Goal: Task Accomplishment & Management: Use online tool/utility

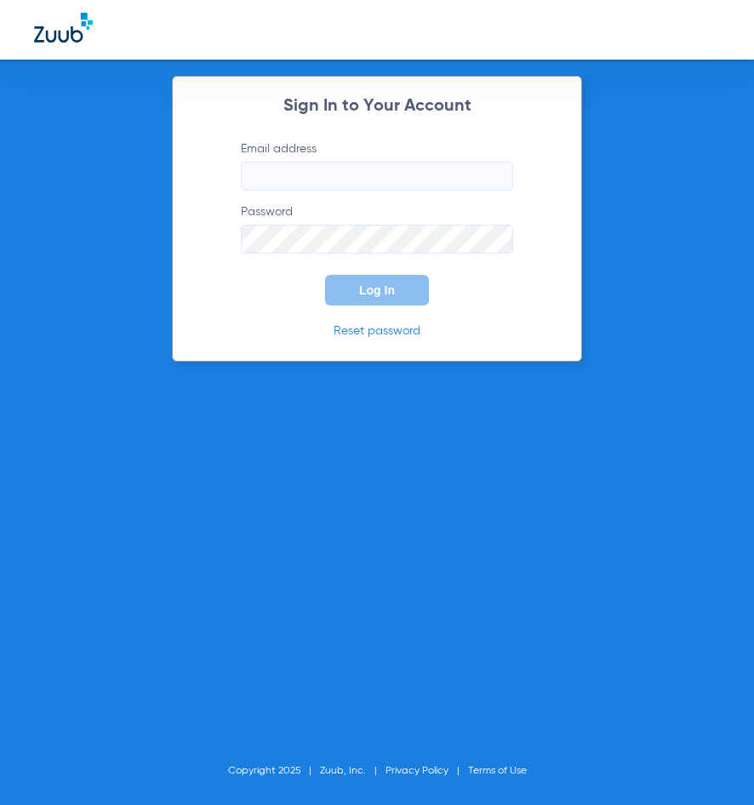
type input "[EMAIL_ADDRESS][DOMAIN_NAME]"
click at [360, 287] on span "Log In" at bounding box center [377, 291] width 36 height 14
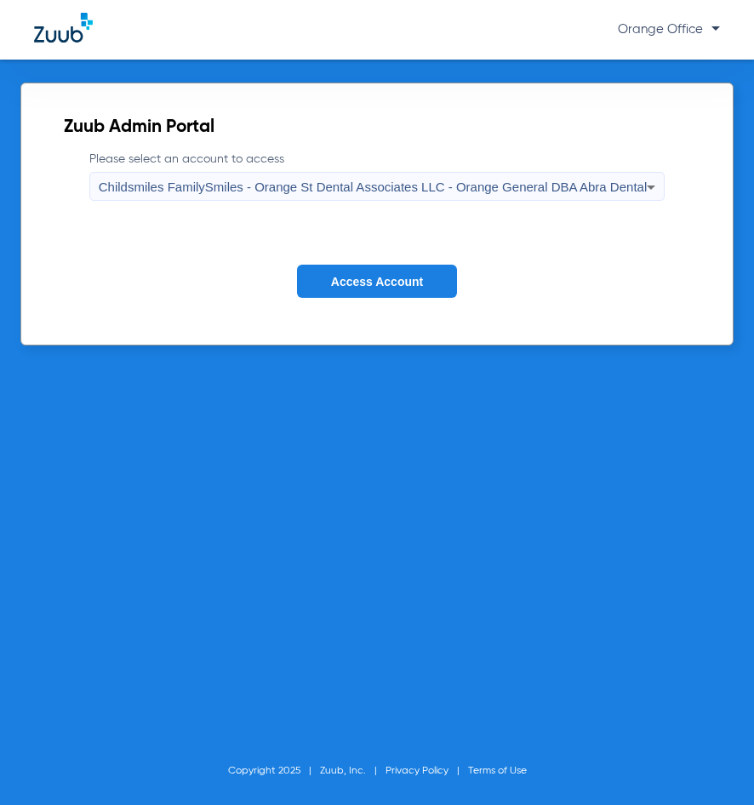
click at [372, 284] on span "Access Account" at bounding box center [377, 282] width 92 height 14
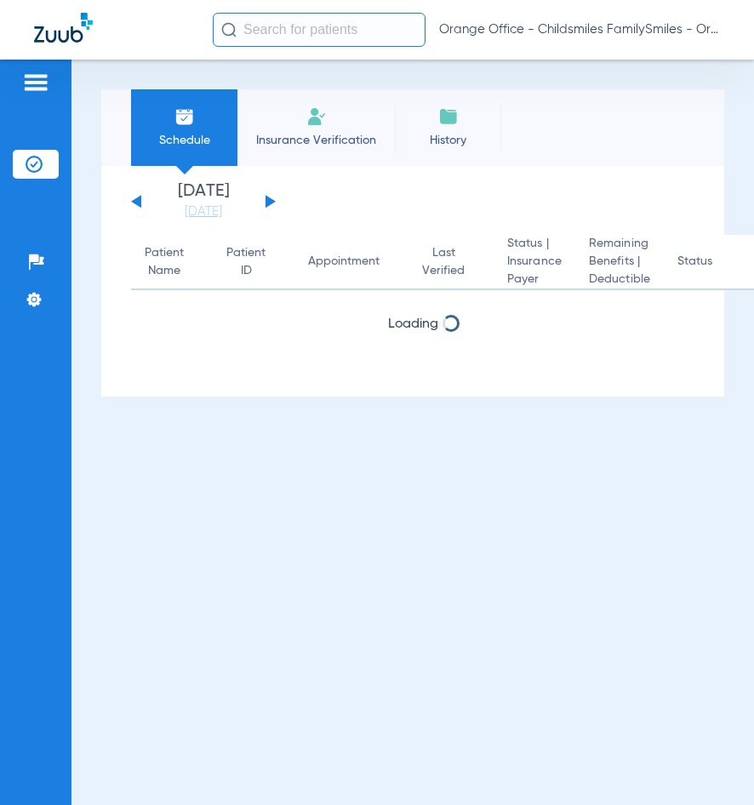
click at [289, 41] on input "text" at bounding box center [319, 30] width 213 height 34
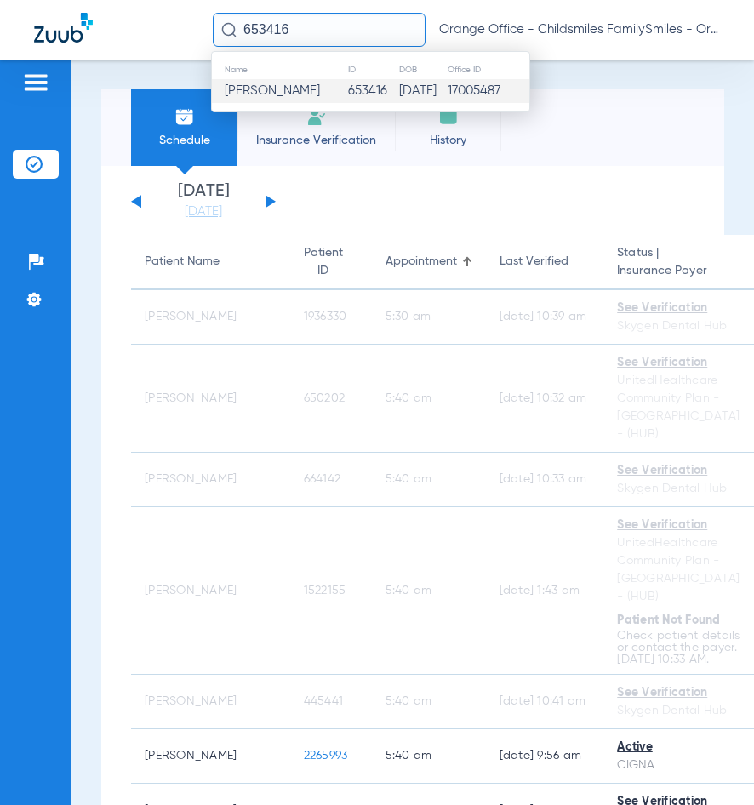
type input "653416"
drag, startPoint x: 293, startPoint y: 96, endPoint x: 323, endPoint y: 122, distance: 39.2
click at [293, 95] on span "[PERSON_NAME]" at bounding box center [272, 90] width 95 height 13
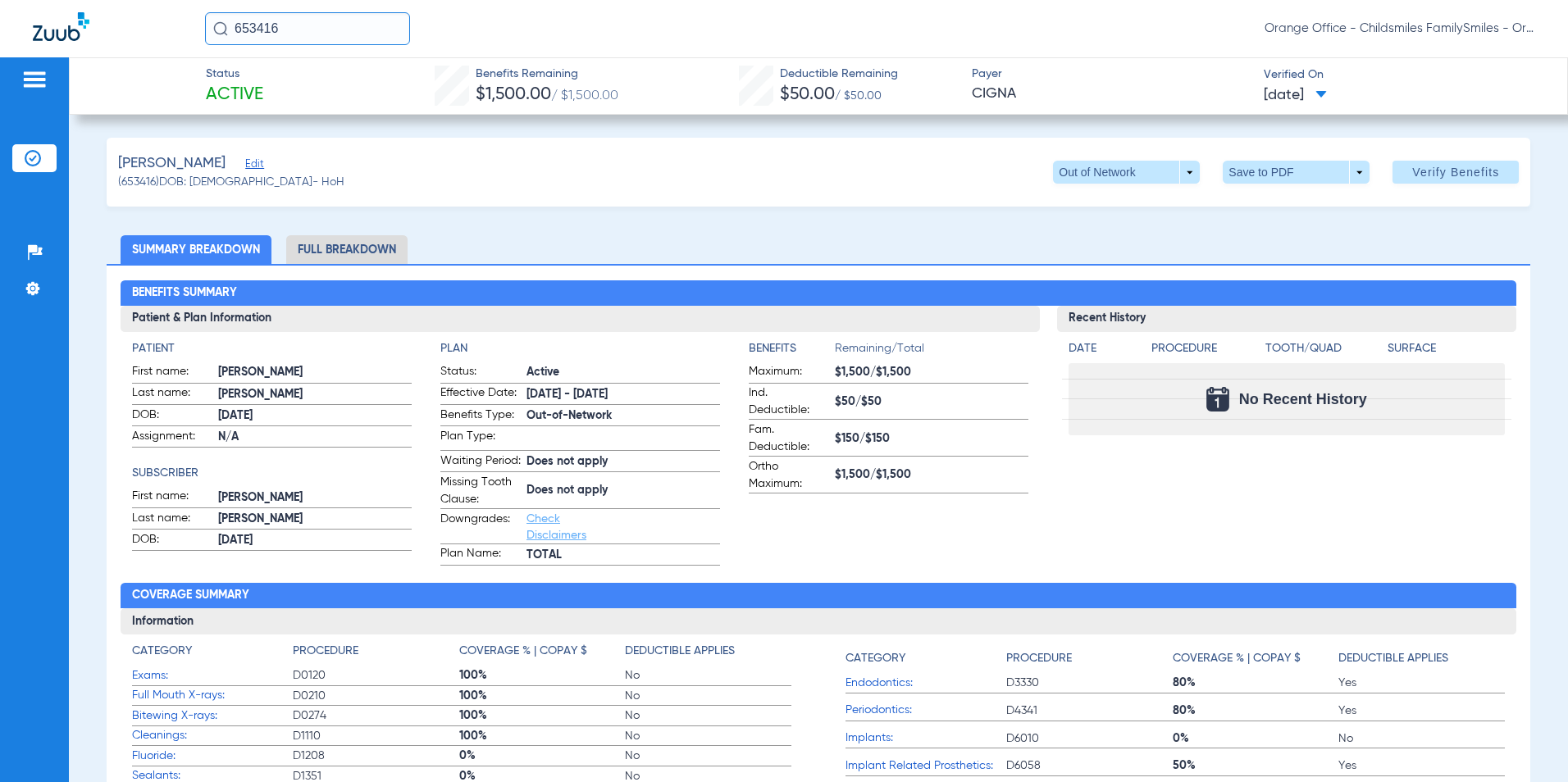
click at [260, 173] on span "Edit" at bounding box center [252, 166] width 14 height 15
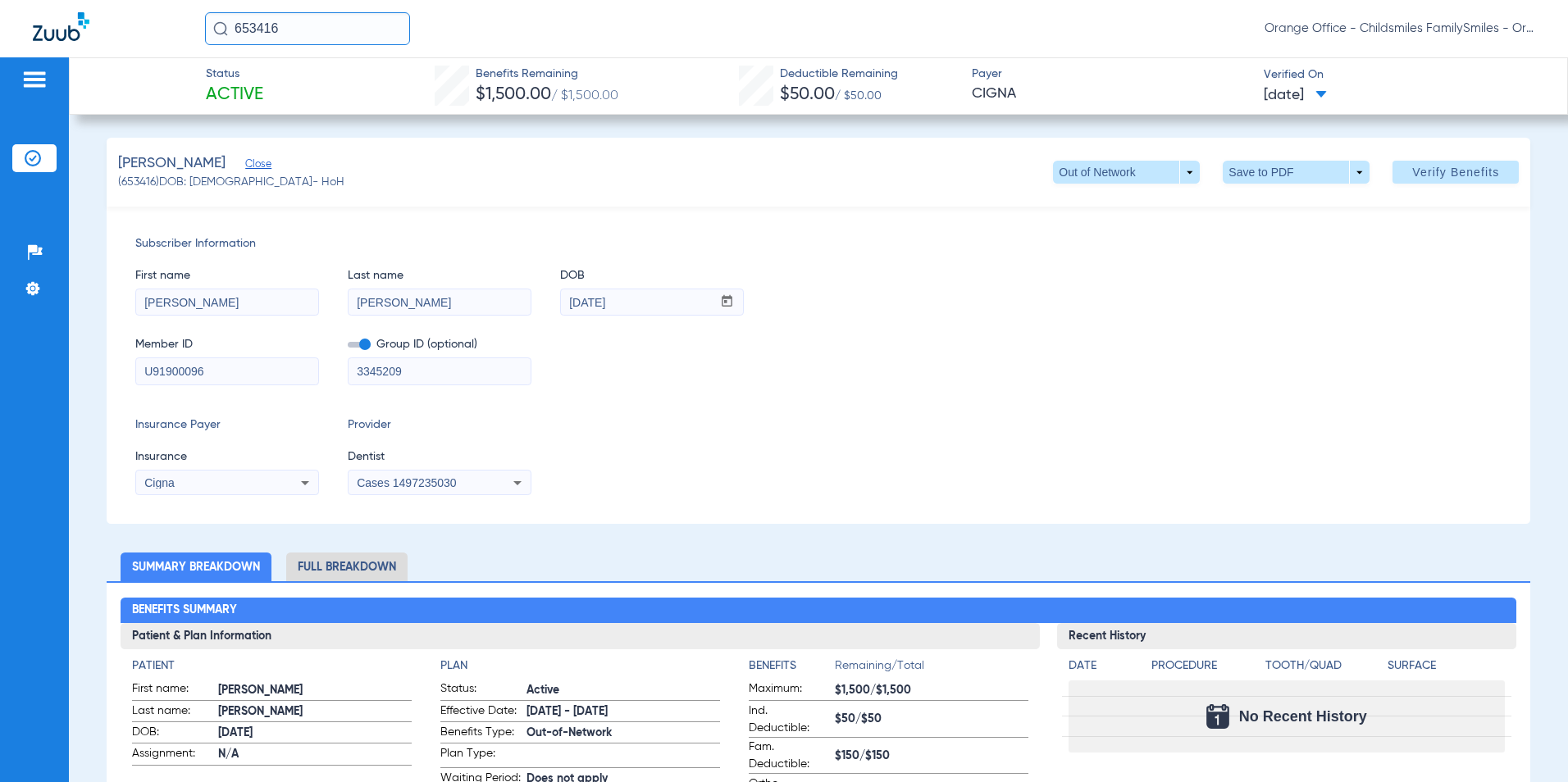
click at [403, 481] on span "Cases 1497235030" at bounding box center [405, 483] width 99 height 13
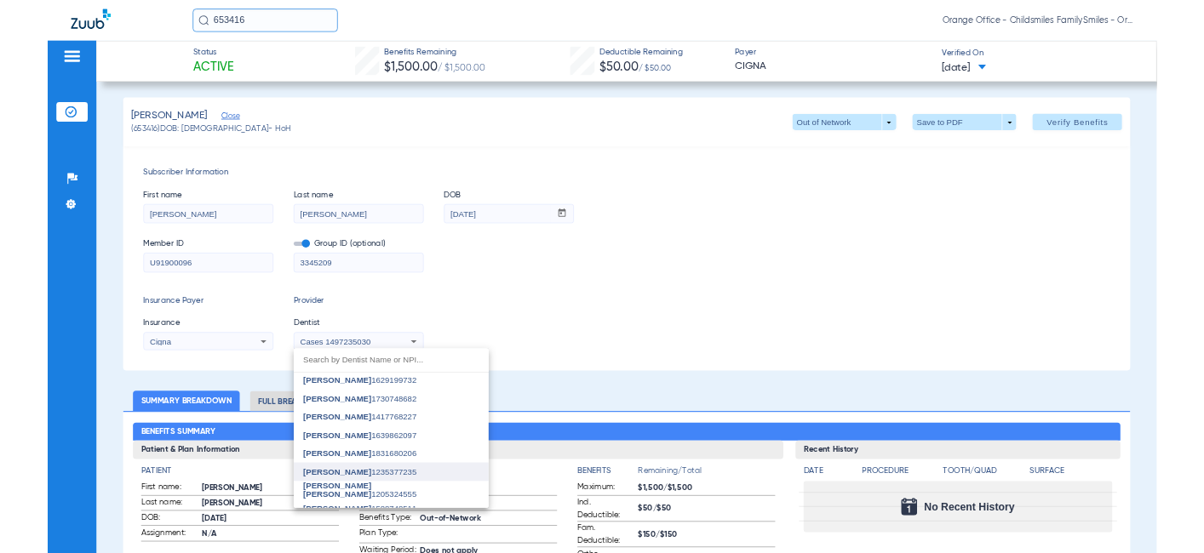
scroll to position [85, 0]
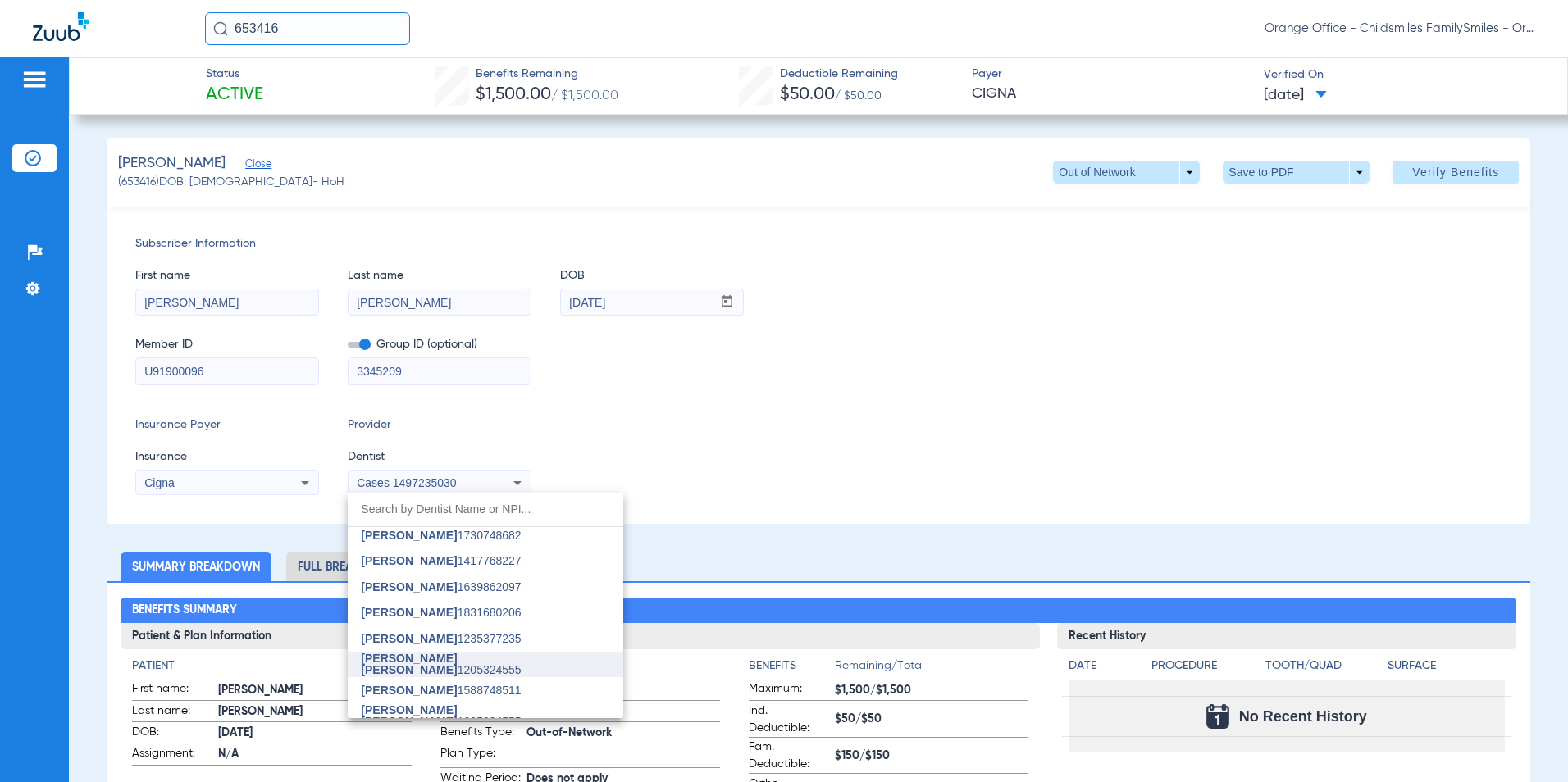
click at [387, 657] on span "[PERSON_NAME] [PERSON_NAME]" at bounding box center [409, 665] width 96 height 25
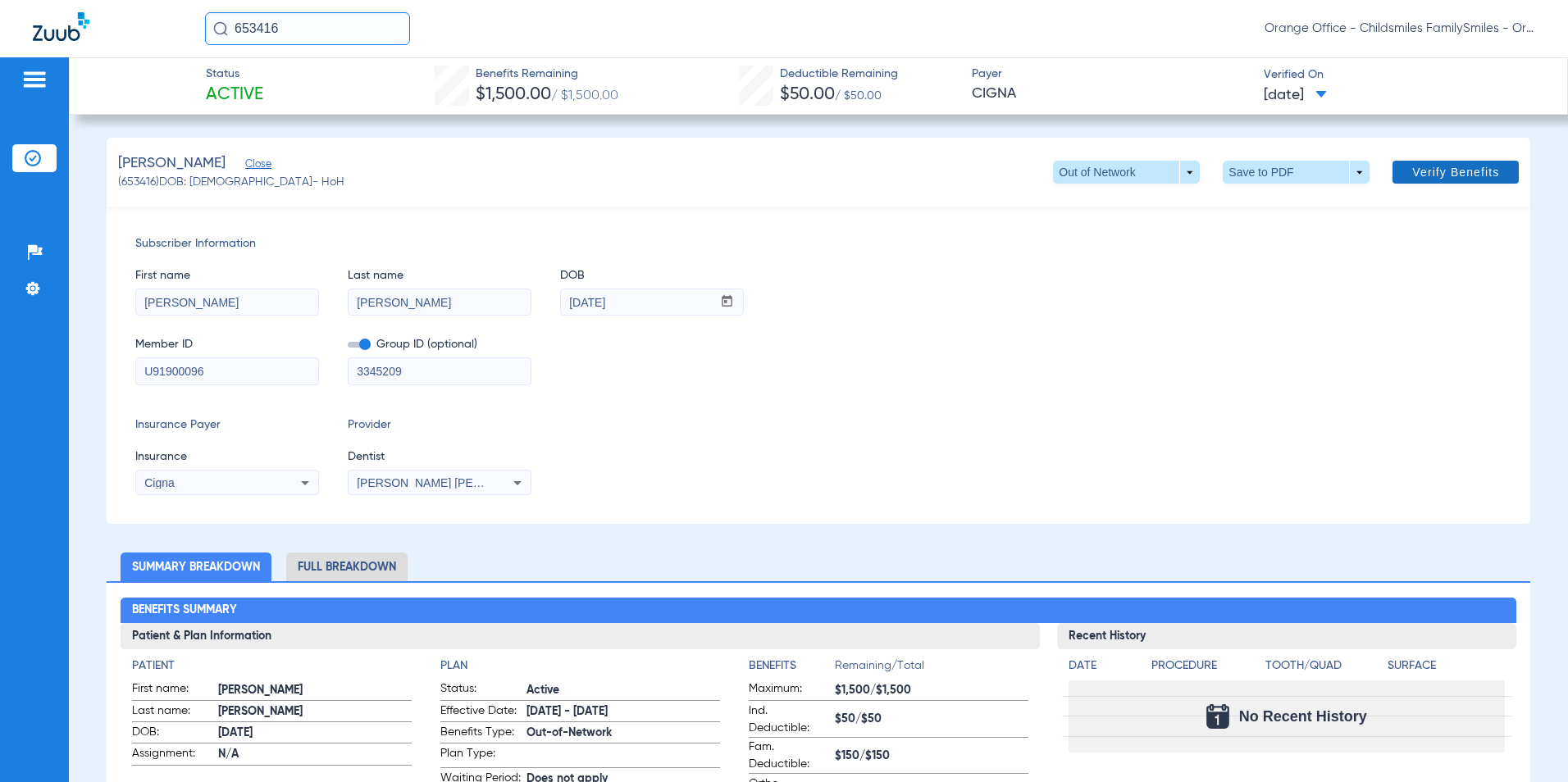
click at [726, 169] on span "Verify Benefits" at bounding box center [1455, 172] width 87 height 13
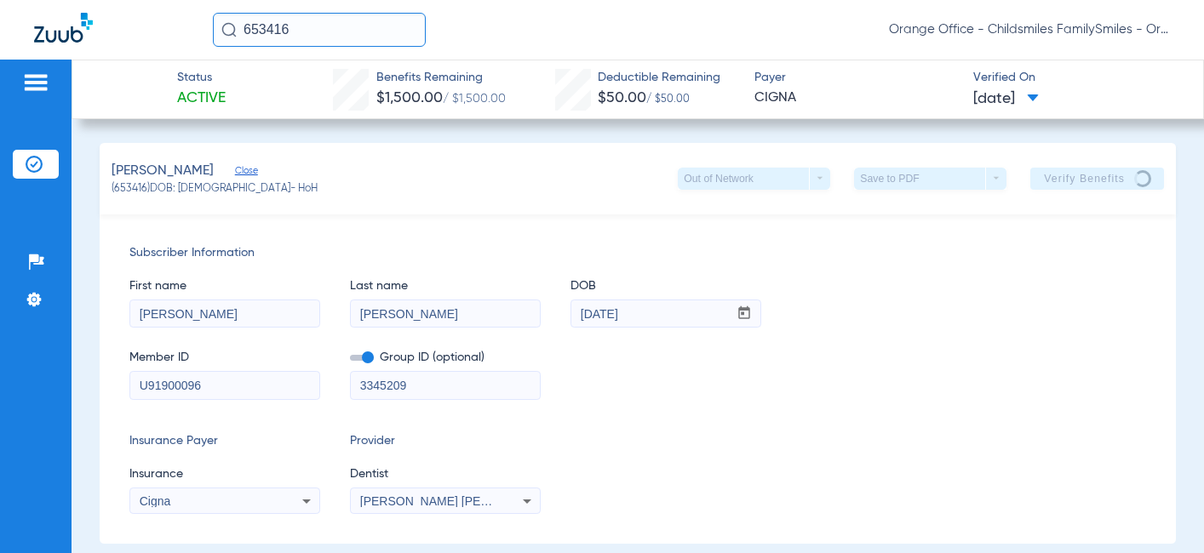
click at [754, 387] on div "Member ID U91900096 Group ID (optional) 3345209" at bounding box center [637, 367] width 1017 height 66
click at [754, 419] on div "Subscriber Information First name [PERSON_NAME] Last name [PERSON_NAME] DOB mm …" at bounding box center [638, 379] width 1076 height 329
drag, startPoint x: 845, startPoint y: 419, endPoint x: 817, endPoint y: 410, distance: 29.4
click at [754, 410] on div "Subscriber Information First name [PERSON_NAME] Last name [PERSON_NAME] DOB mm …" at bounding box center [638, 379] width 1076 height 329
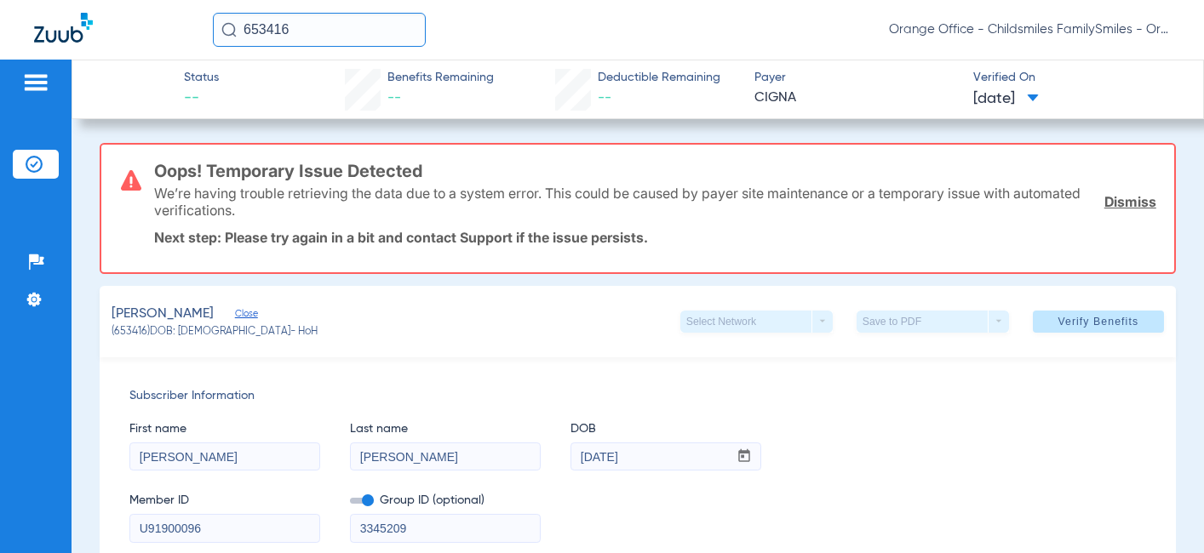
click at [754, 198] on link "Dismiss" at bounding box center [1130, 201] width 52 height 17
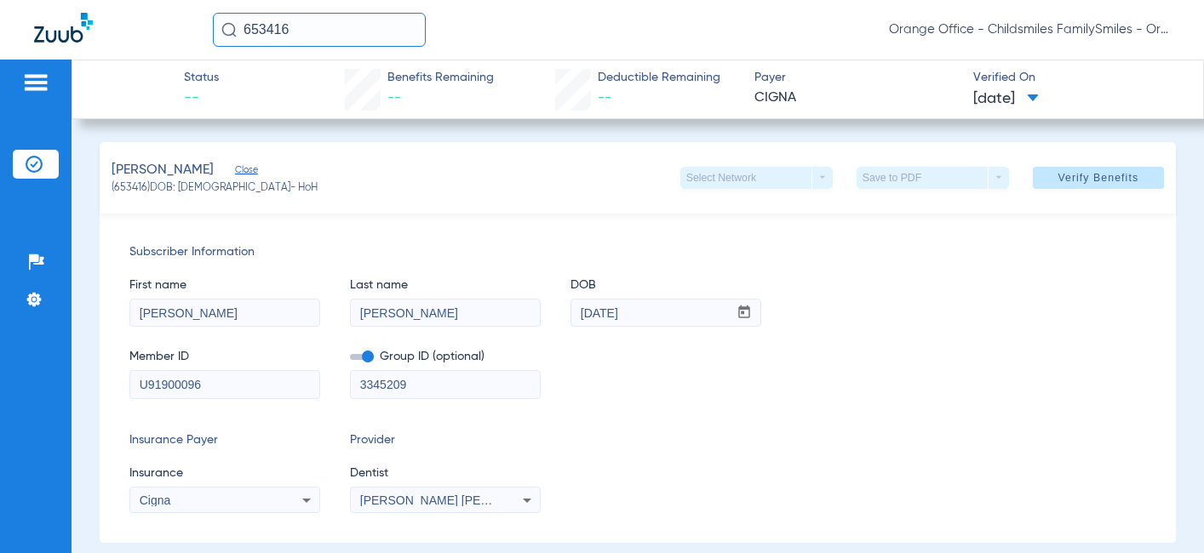
scroll to position [0, 0]
click at [754, 413] on div "Subscriber Information First name [PERSON_NAME] Last name [PERSON_NAME] DOB mm …" at bounding box center [638, 379] width 1076 height 329
click at [754, 392] on div "Member ID U91900096 Group ID (optional) 3345209" at bounding box center [637, 367] width 1017 height 66
click at [754, 267] on div "First name [PERSON_NAME] Last name [PERSON_NAME] DOB mm / dd / yyyy [DATE]" at bounding box center [637, 295] width 1017 height 66
click at [749, 378] on div "Member ID U91900096 Group ID (optional) 3345209" at bounding box center [637, 367] width 1017 height 66
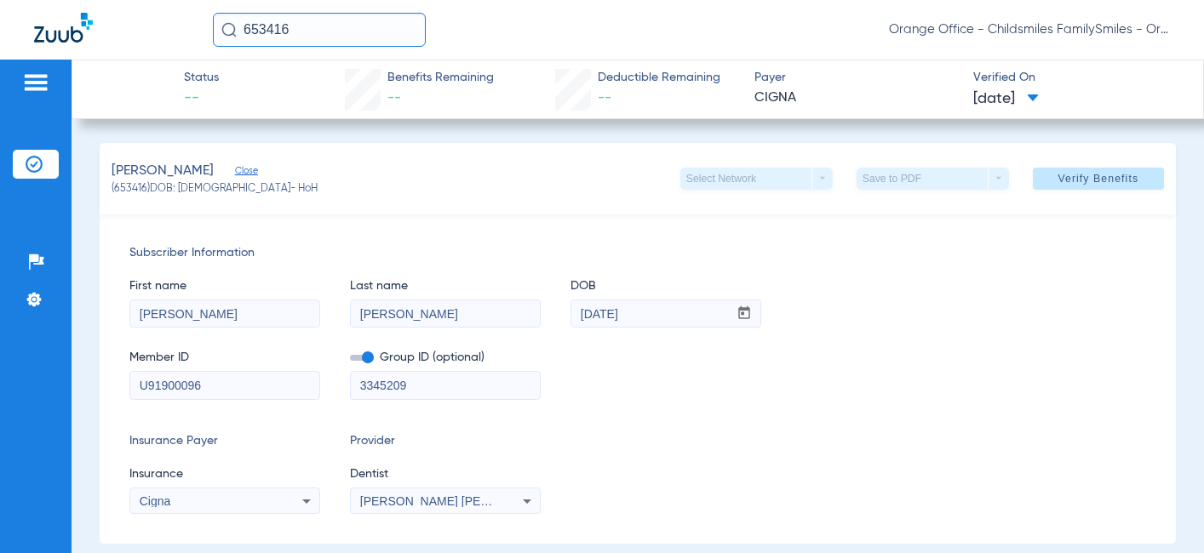
drag, startPoint x: 953, startPoint y: 461, endPoint x: 957, endPoint y: 470, distance: 9.5
click at [754, 470] on div "Insurance Payer Insurance Cigna Provider Dentist [PERSON_NAME] [PERSON_NAME] 12…" at bounding box center [637, 474] width 1017 height 82
click at [754, 307] on span "Open calendar" at bounding box center [744, 314] width 41 height 41
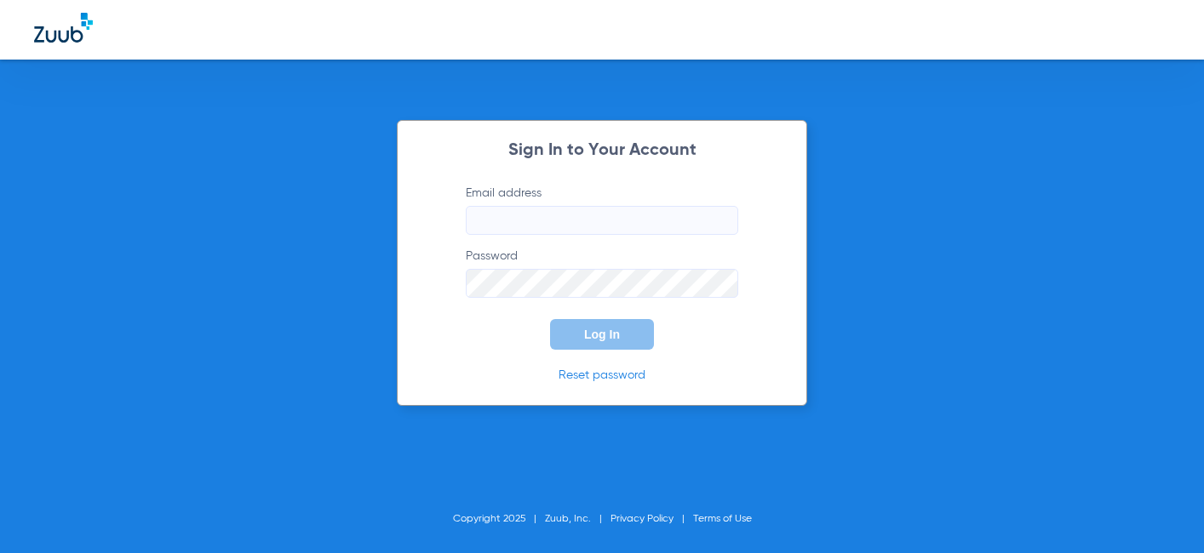
type input "[EMAIL_ADDRESS][DOMAIN_NAME]"
click at [597, 346] on button "Log In" at bounding box center [602, 334] width 104 height 31
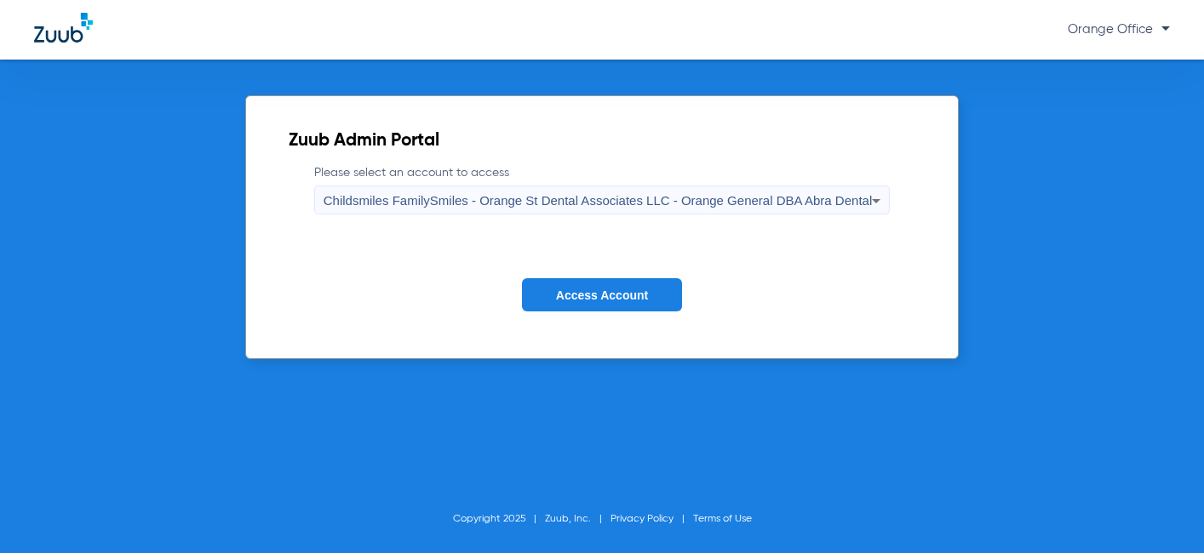
drag, startPoint x: 613, startPoint y: 301, endPoint x: 447, endPoint y: 245, distance: 175.3
click at [614, 300] on span "Access Account" at bounding box center [602, 296] width 92 height 14
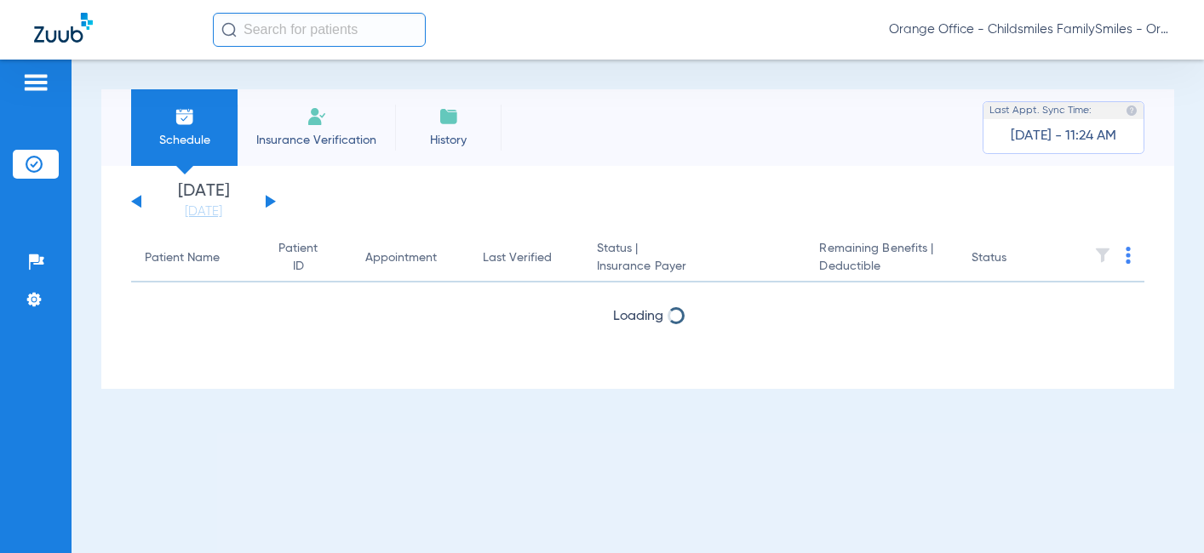
click at [323, 26] on input "text" at bounding box center [319, 30] width 213 height 34
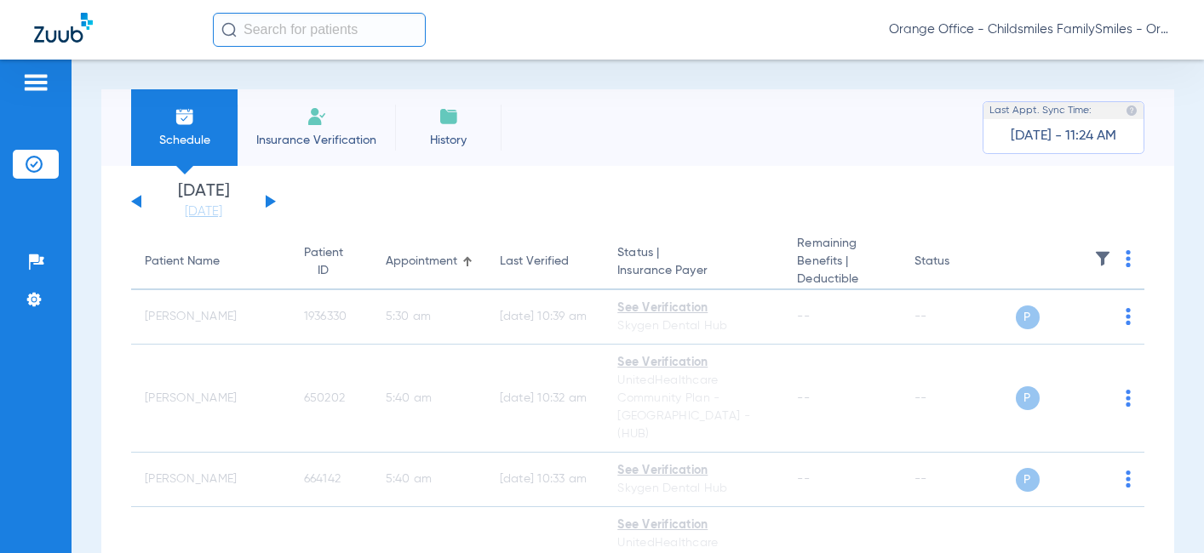
click at [385, 32] on input "text" at bounding box center [319, 30] width 213 height 34
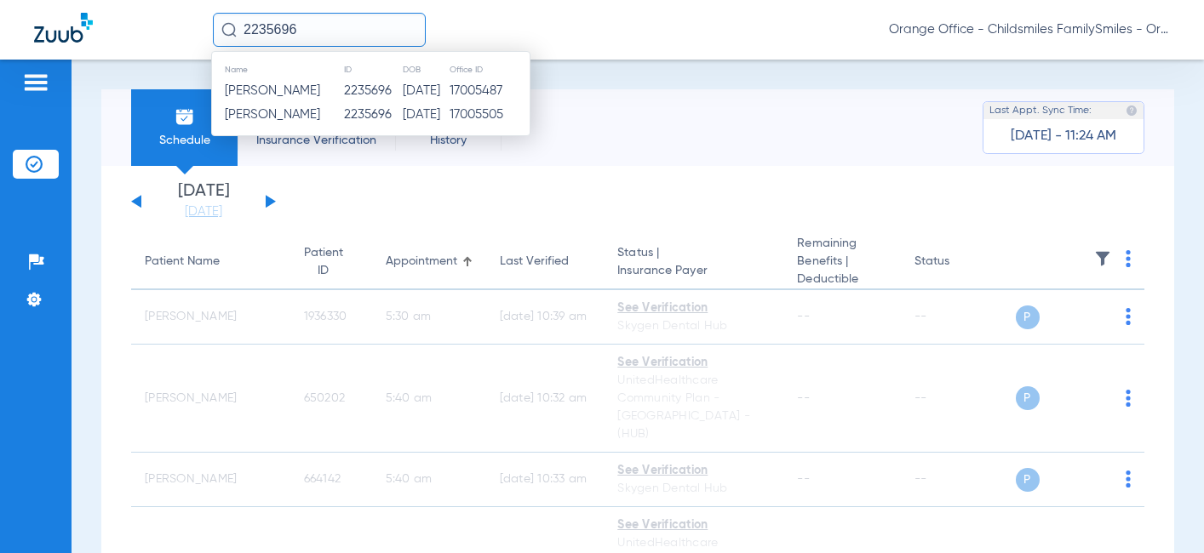
click at [465, 89] on td "17005487" at bounding box center [489, 91] width 81 height 24
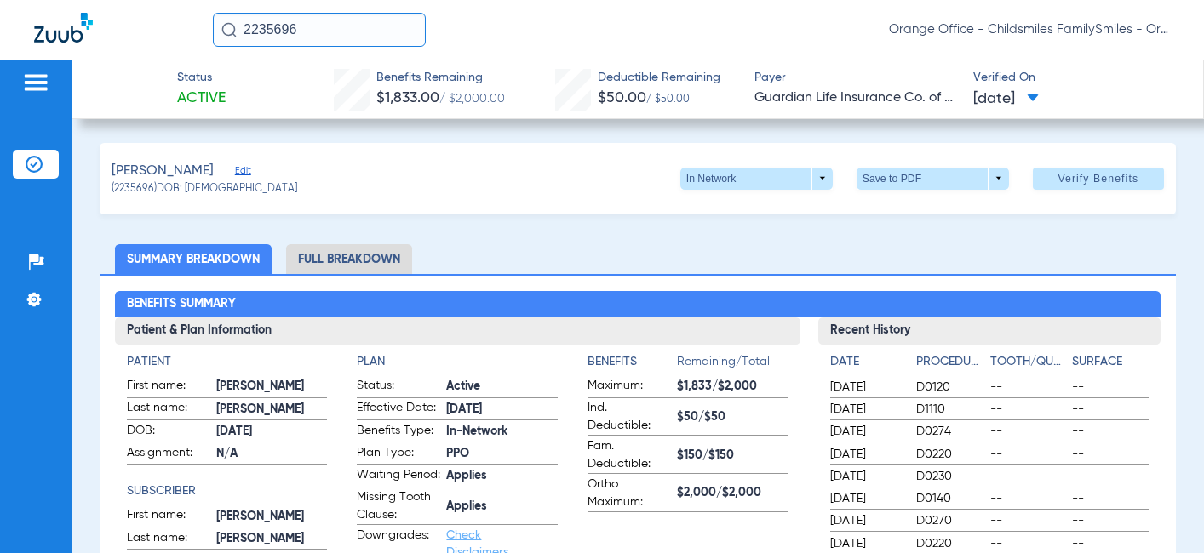
click at [316, 262] on li "Full Breakdown" at bounding box center [349, 259] width 126 height 30
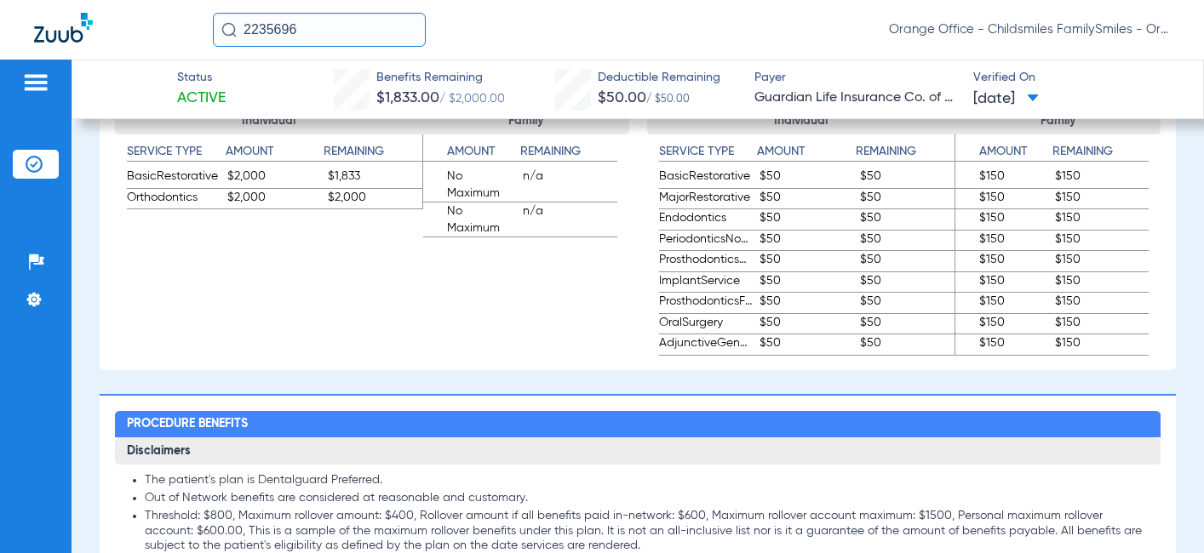
scroll to position [1022, 0]
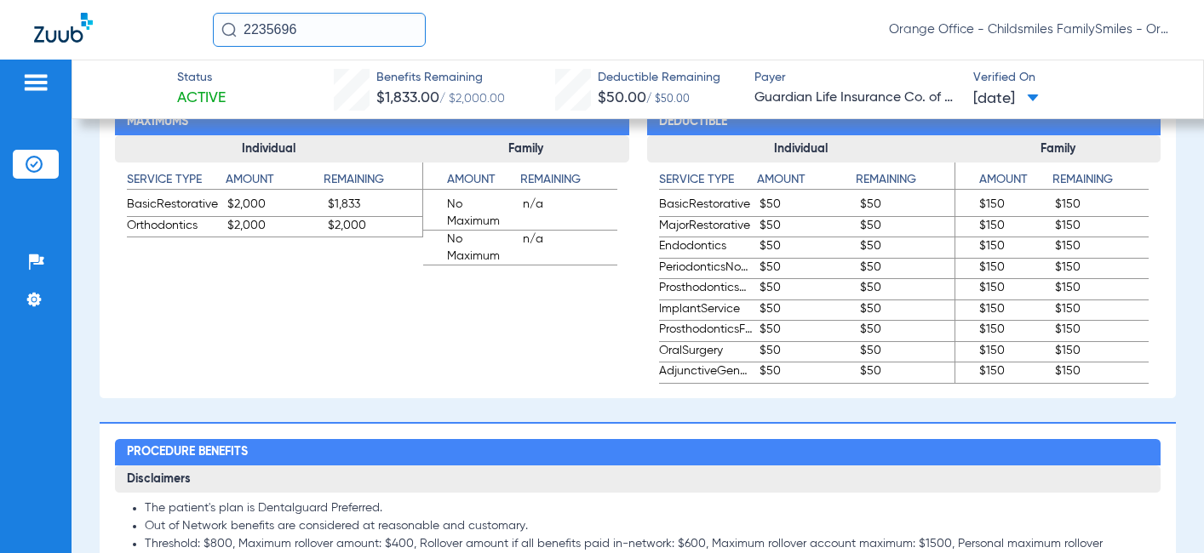
click at [1022, 151] on h3 "Family" at bounding box center [1058, 148] width 206 height 27
click at [591, 353] on app-benefits "Maximums Individual Service Type Amount Remaining BasicRestorative $2,000 $1,83…" at bounding box center [372, 228] width 514 height 311
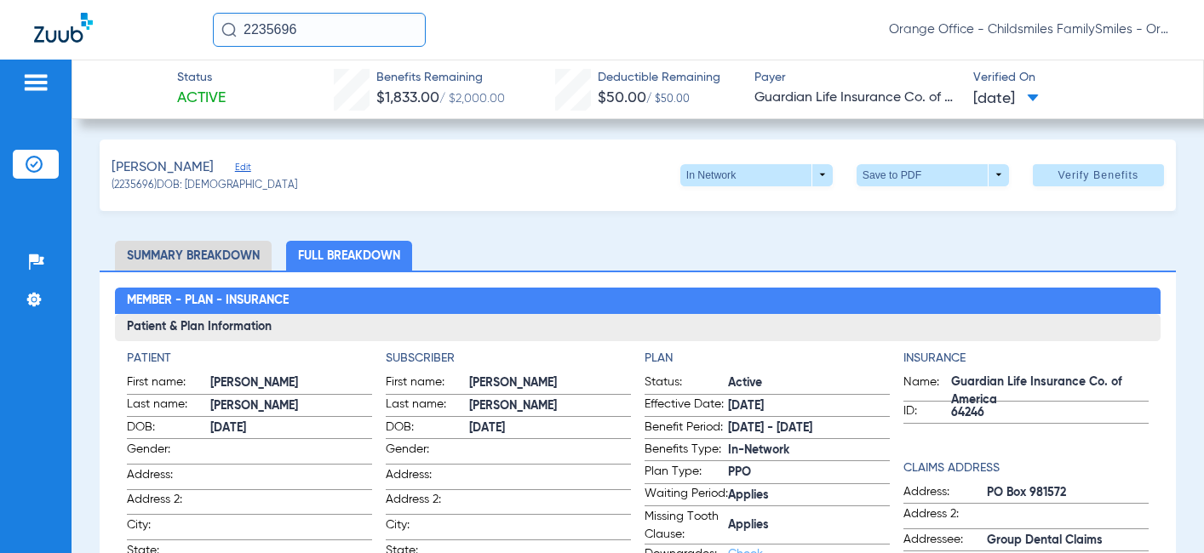
scroll to position [0, 0]
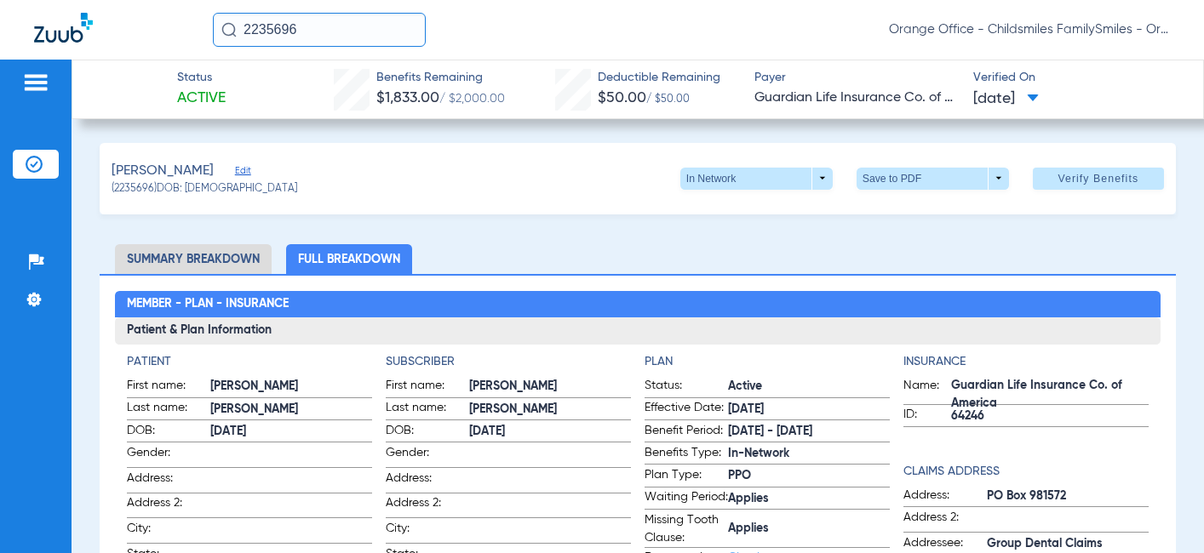
drag, startPoint x: 377, startPoint y: 31, endPoint x: 43, endPoint y: 74, distance: 336.6
click at [45, 46] on div "2235696 Orange Office - Childsmiles FamilySmiles - Orange St Dental Associates …" at bounding box center [602, 30] width 1204 height 60
type input "649500"
click at [337, 30] on input "649500" at bounding box center [319, 30] width 213 height 34
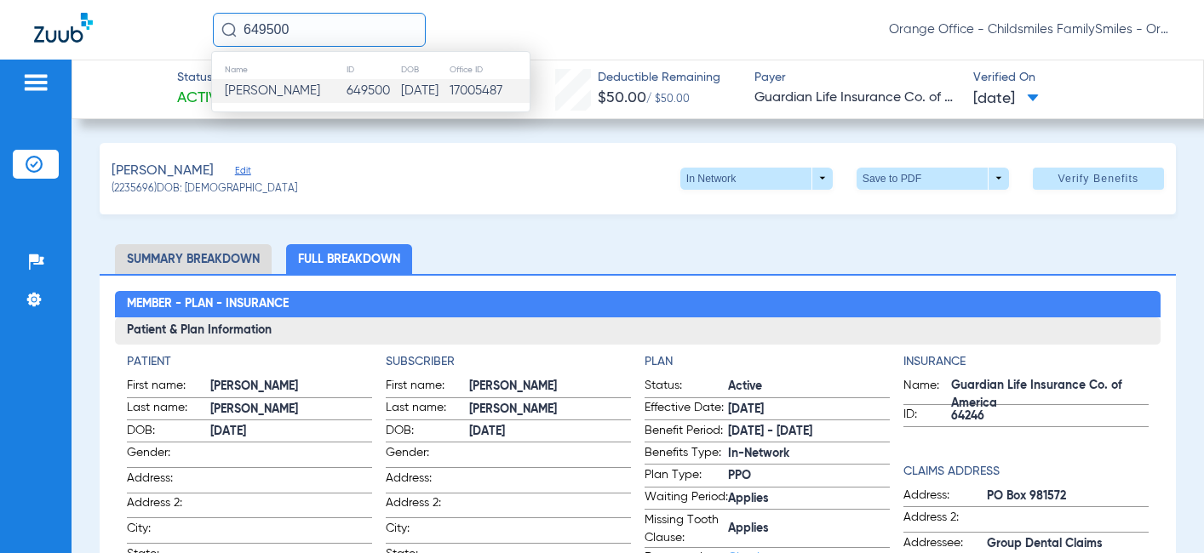
click at [305, 93] on td "Willie Tolliver" at bounding box center [279, 91] width 134 height 24
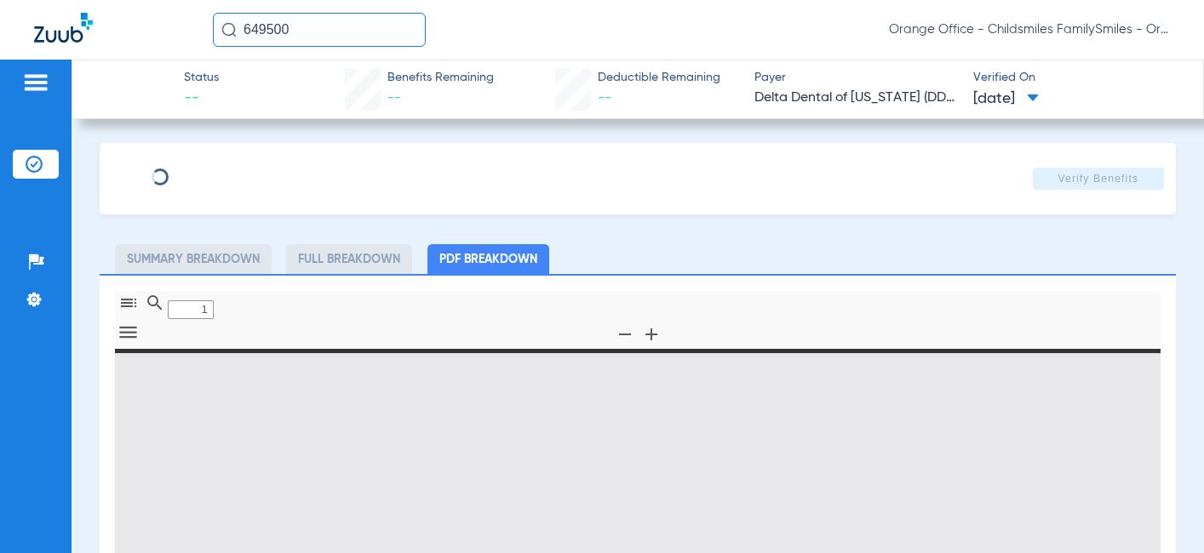
type input "0"
select select "page-width"
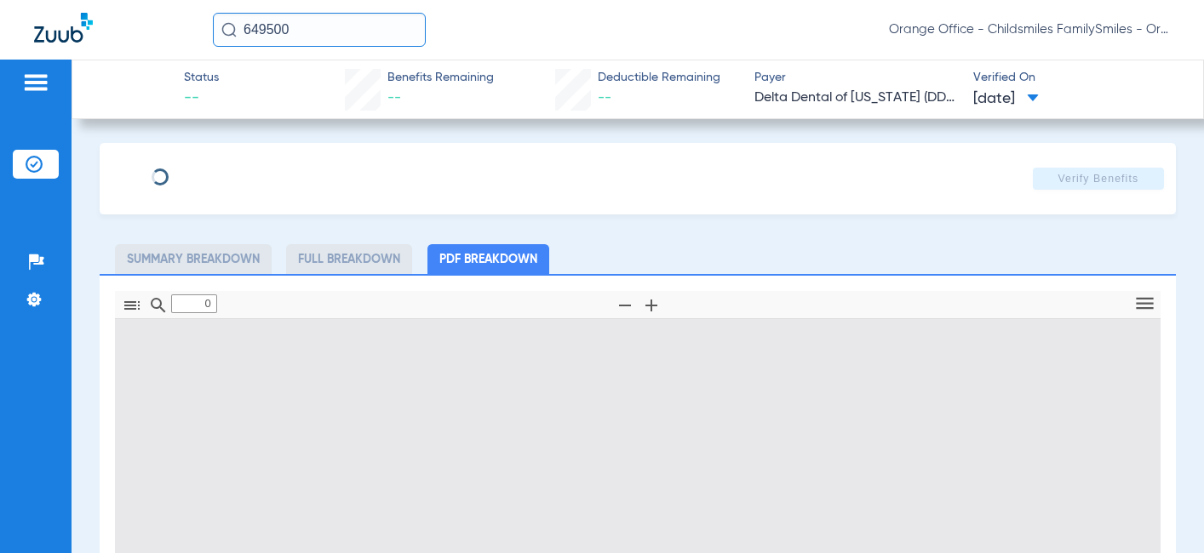
type input "1"
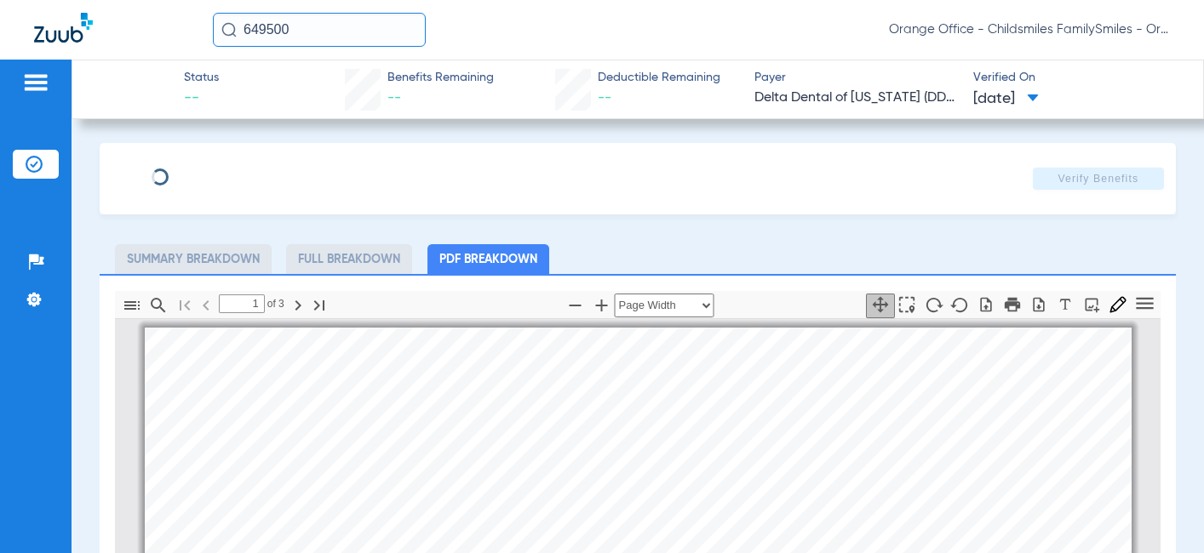
type input "WILLIE"
type input "TOLLIVER"
type input "01/12/1983"
type input "05000009117776"
type input "925400010000"
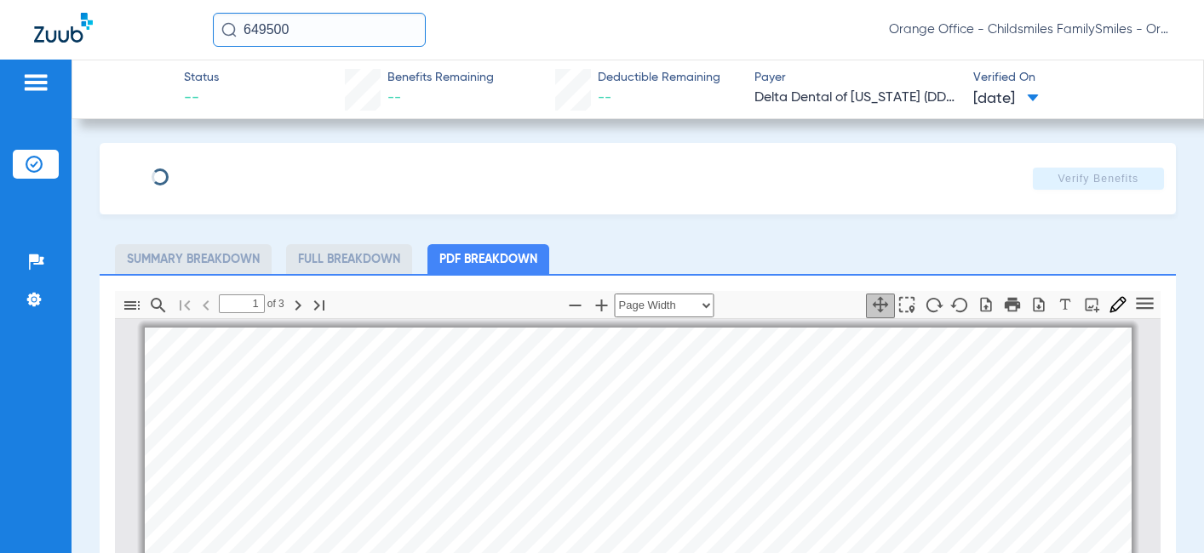
scroll to position [9, 0]
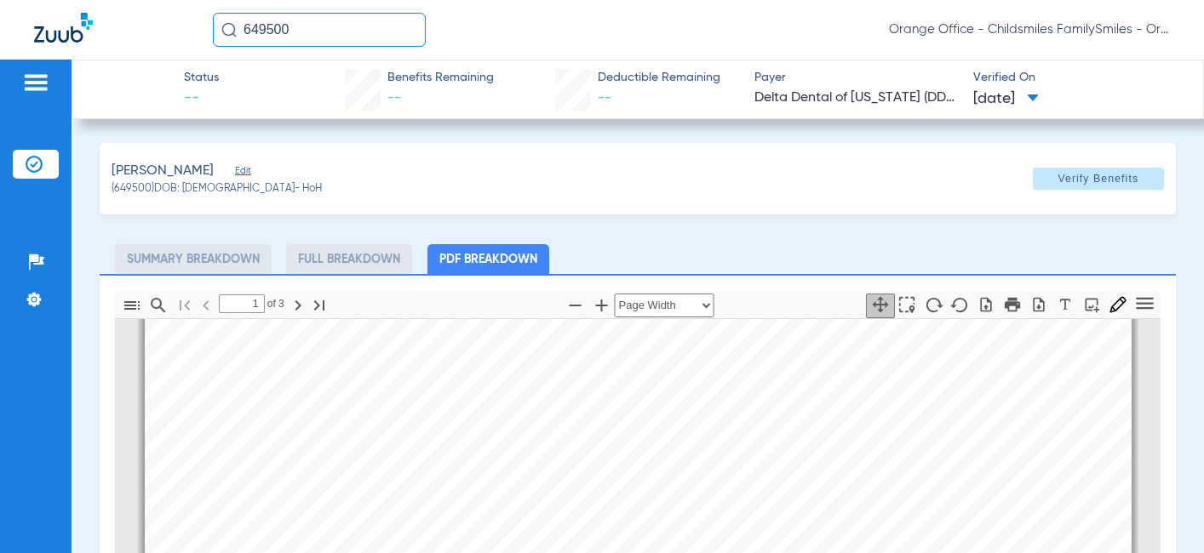
click at [249, 169] on span "Edit" at bounding box center [242, 173] width 15 height 16
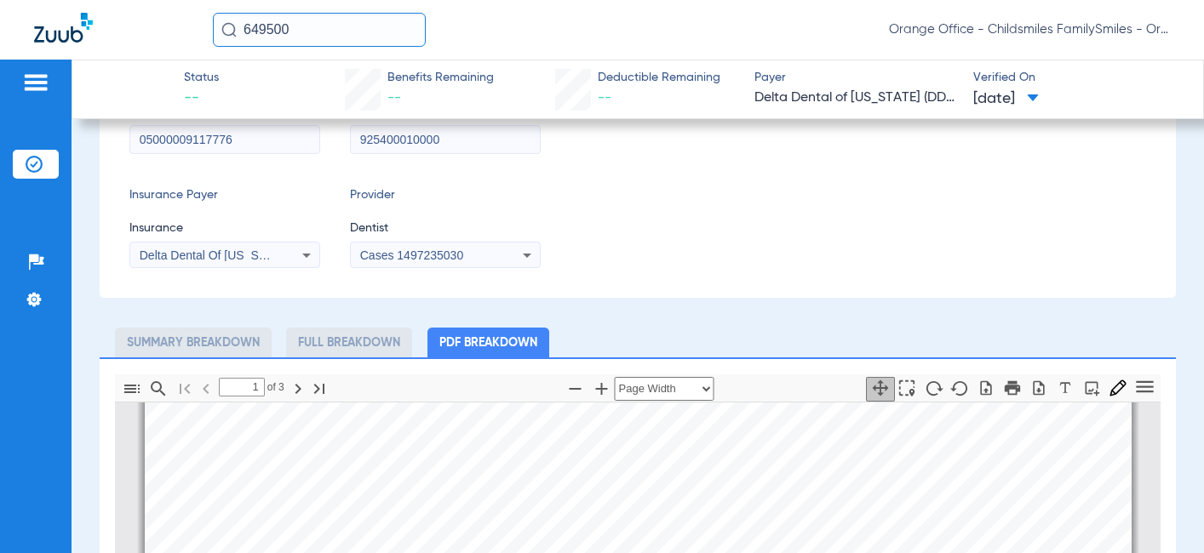
scroll to position [255, 0]
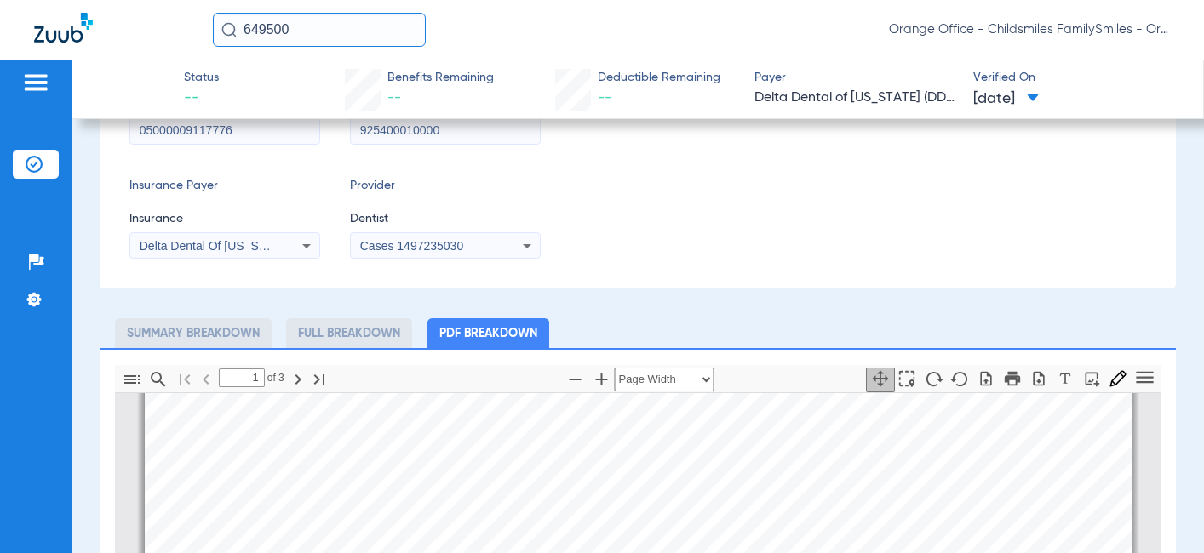
click at [387, 253] on div "Cases 1497235030" at bounding box center [445, 246] width 189 height 20
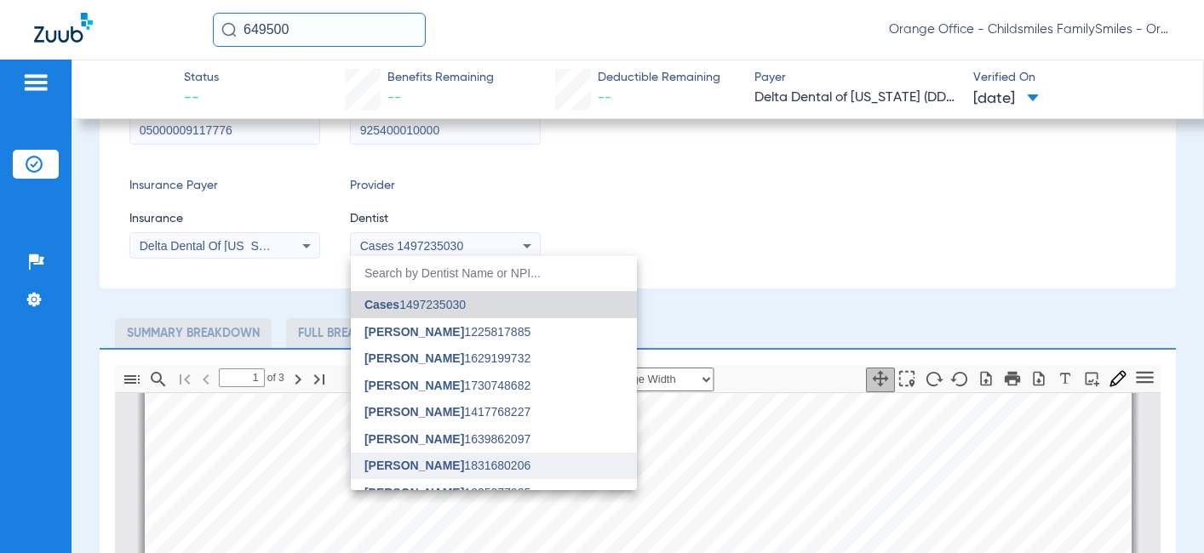
scroll to position [85, 0]
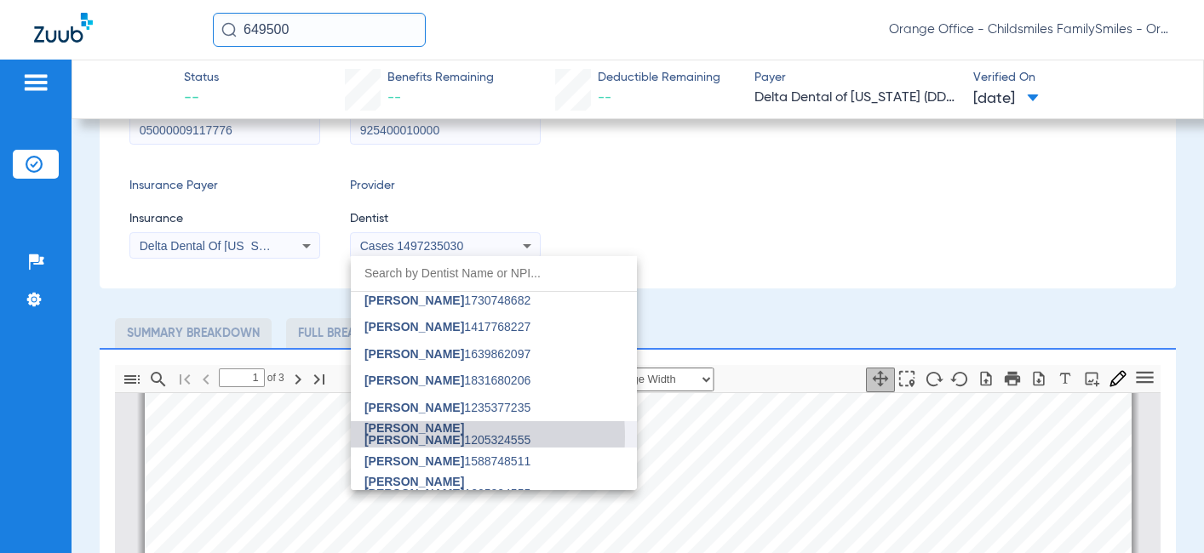
click at [397, 437] on span "[PERSON_NAME] [PERSON_NAME]" at bounding box center [414, 434] width 100 height 26
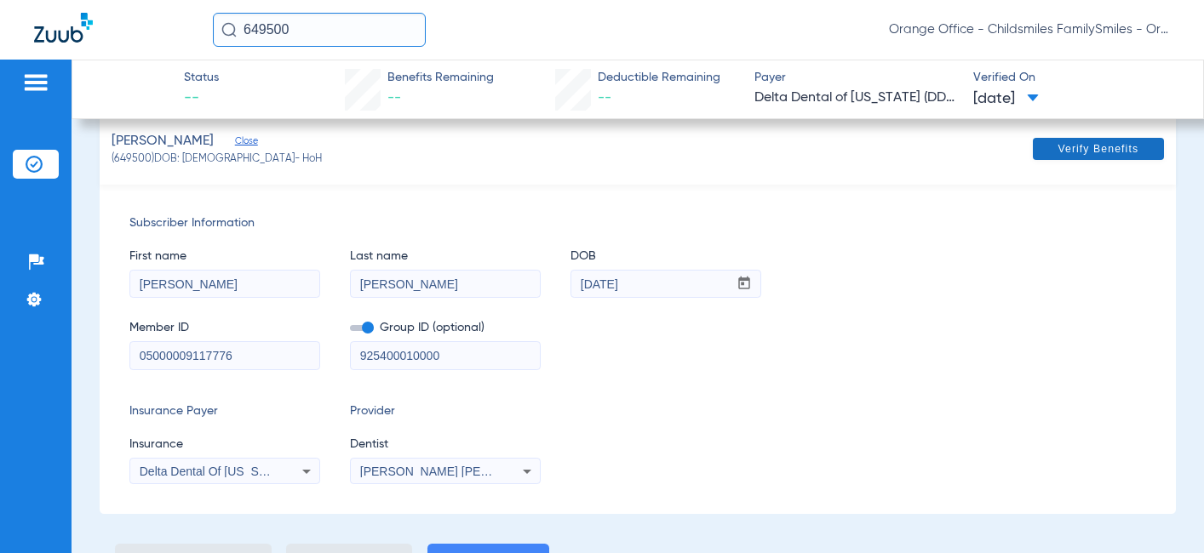
scroll to position [0, 0]
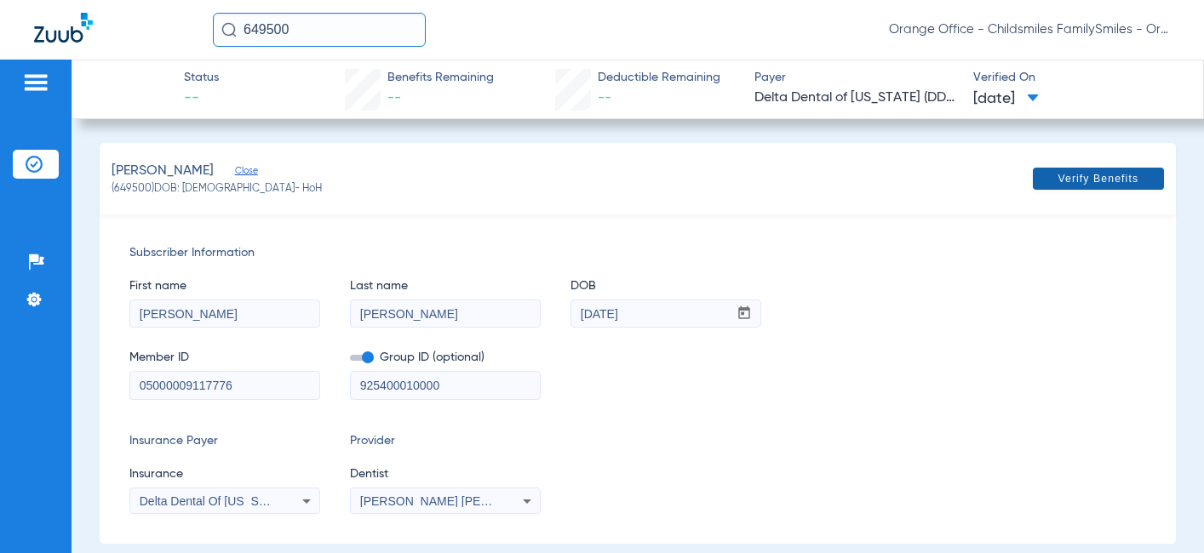
click at [1097, 173] on span "Verify Benefits" at bounding box center [1097, 179] width 81 height 14
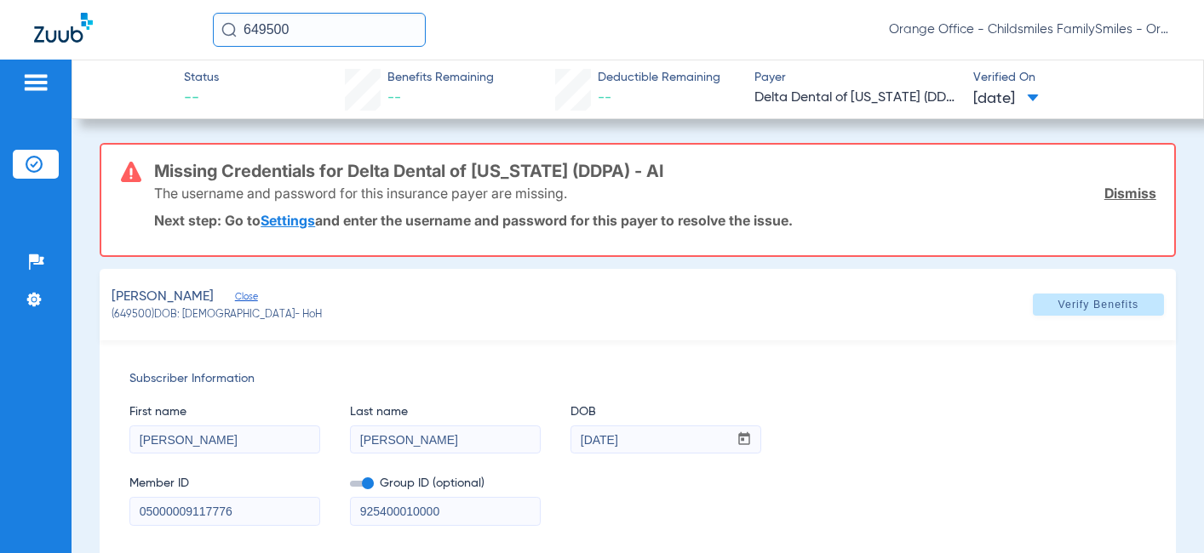
click at [857, 185] on div "The username and password for this insurance payer are missing. Dismiss" at bounding box center [655, 193] width 1002 height 44
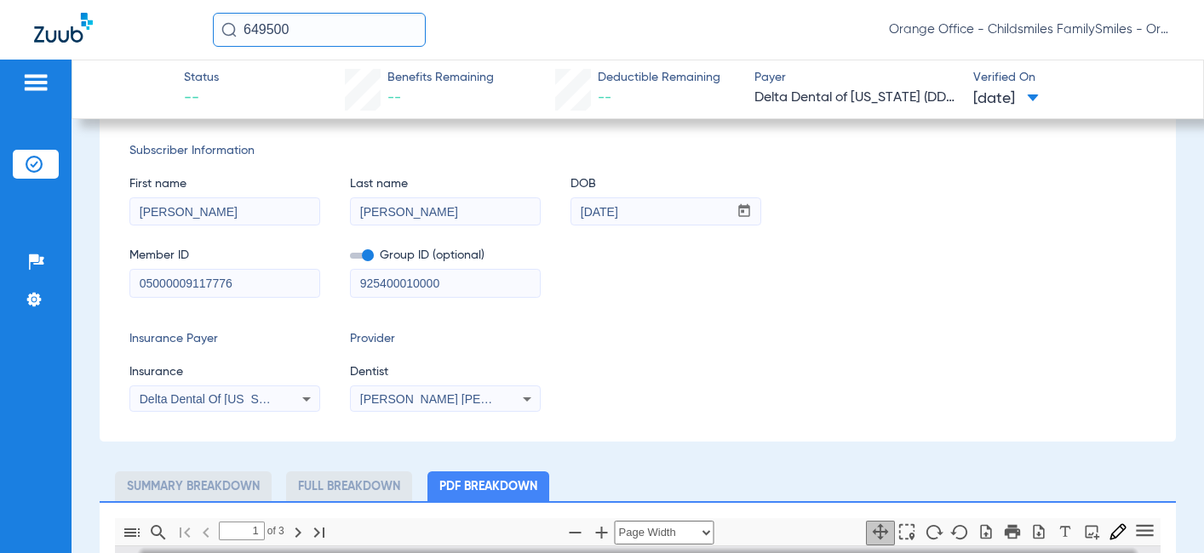
scroll to position [255, 0]
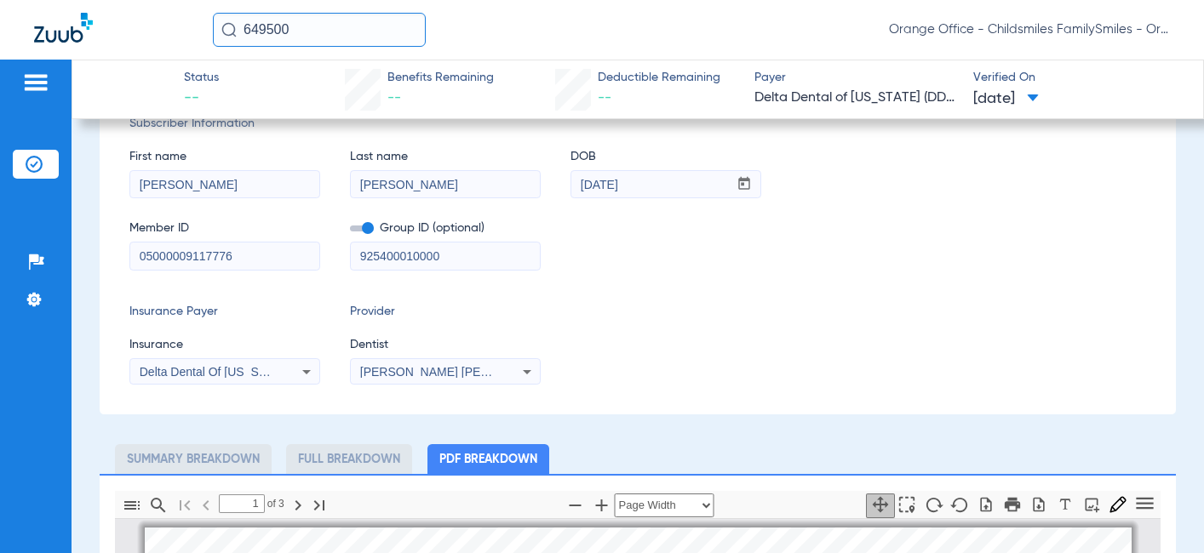
click at [256, 373] on span "Delta Dental Of Arkansas (Ddpa) - Ai" at bounding box center [293, 372] width 307 height 14
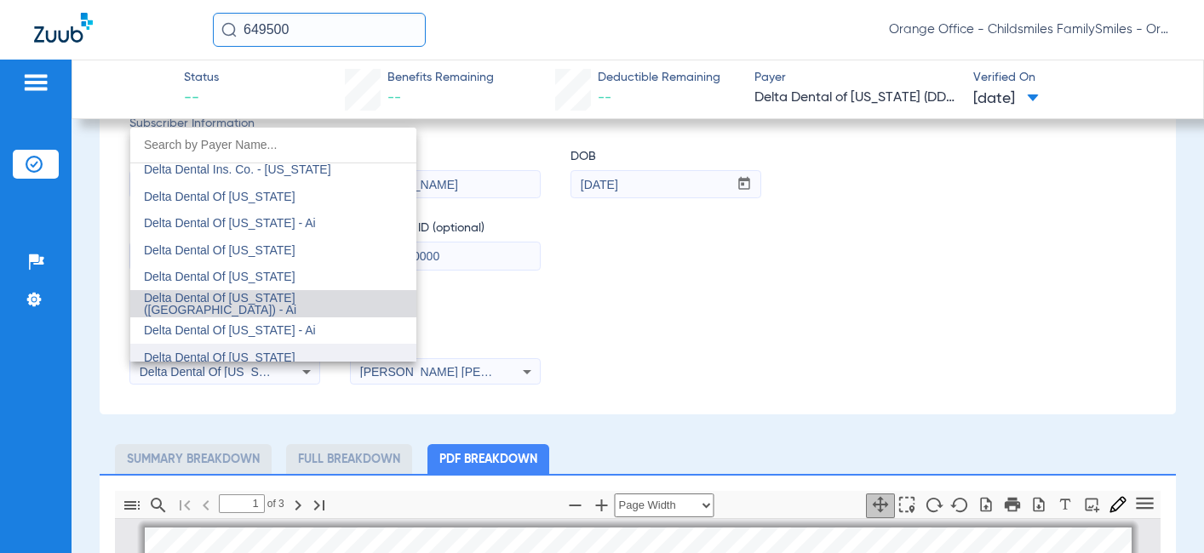
scroll to position [3160, 0]
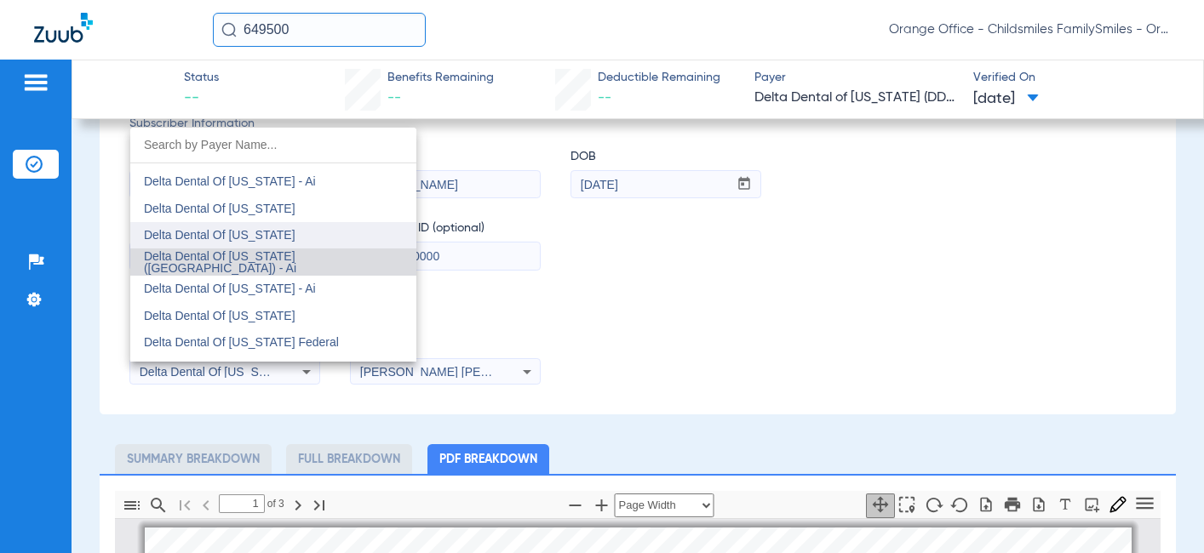
click at [242, 241] on span "Delta Dental Of Arkansas" at bounding box center [220, 235] width 152 height 14
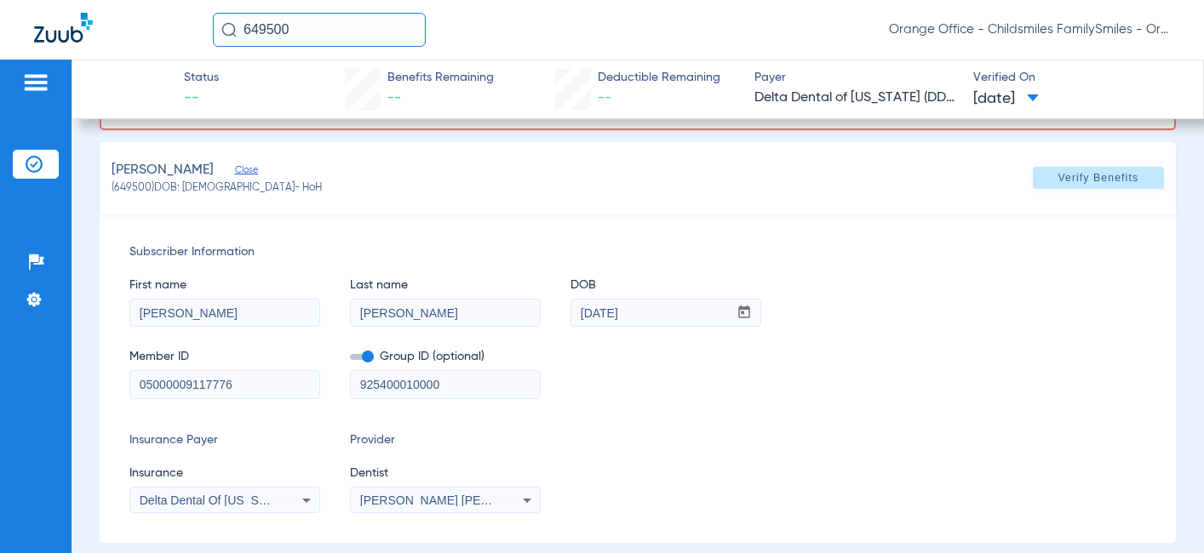
scroll to position [0, 0]
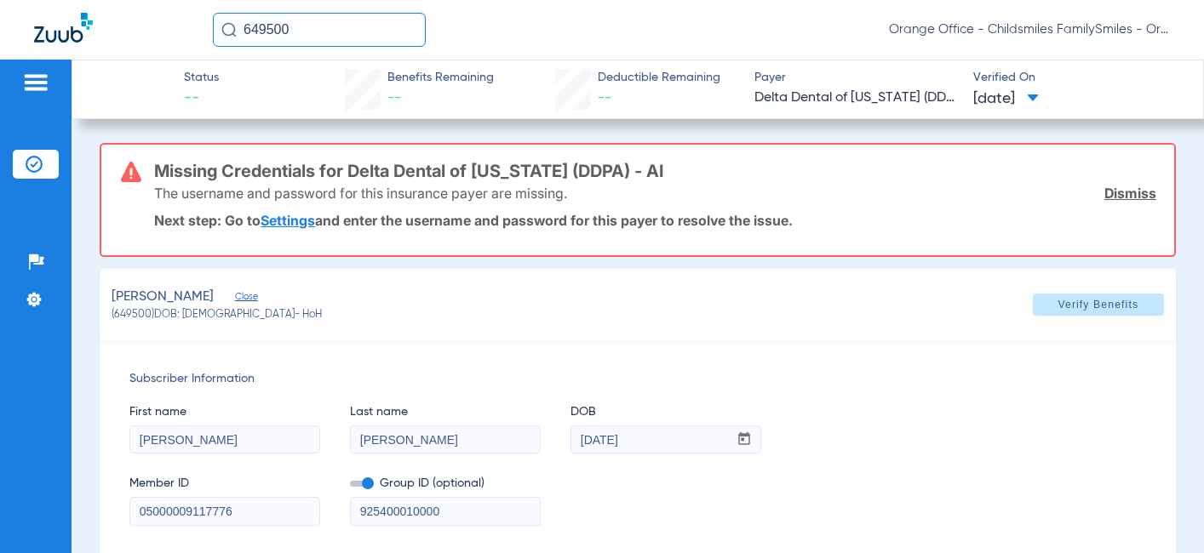
drag, startPoint x: 1129, startPoint y: 199, endPoint x: 1127, endPoint y: 225, distance: 25.6
click at [1128, 199] on link "Dismiss" at bounding box center [1130, 193] width 52 height 17
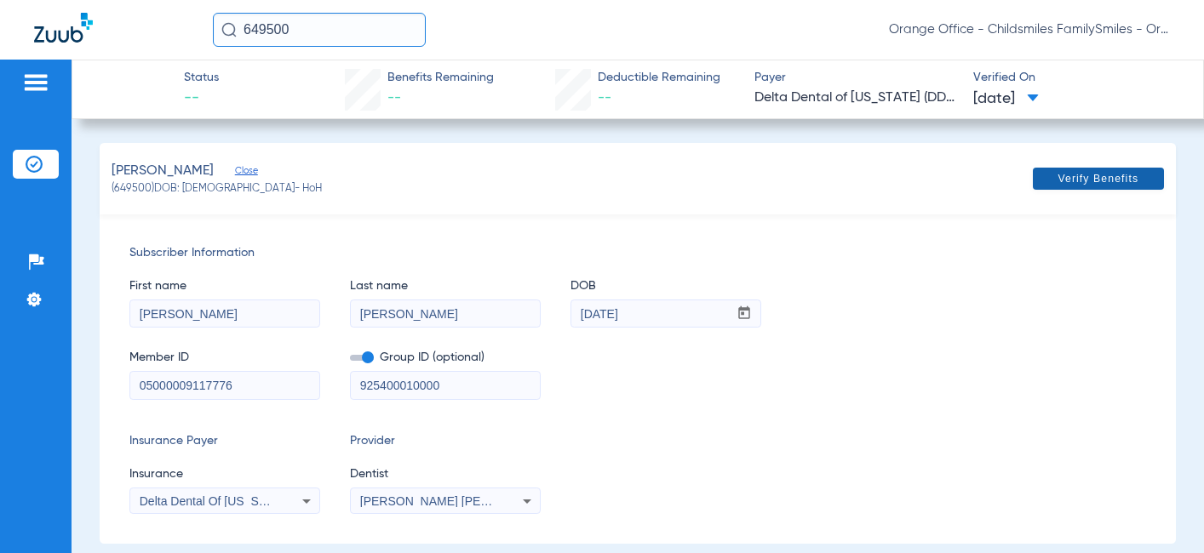
click at [1112, 182] on span "Verify Benefits" at bounding box center [1097, 179] width 81 height 14
